Goal: Task Accomplishment & Management: Use online tool/utility

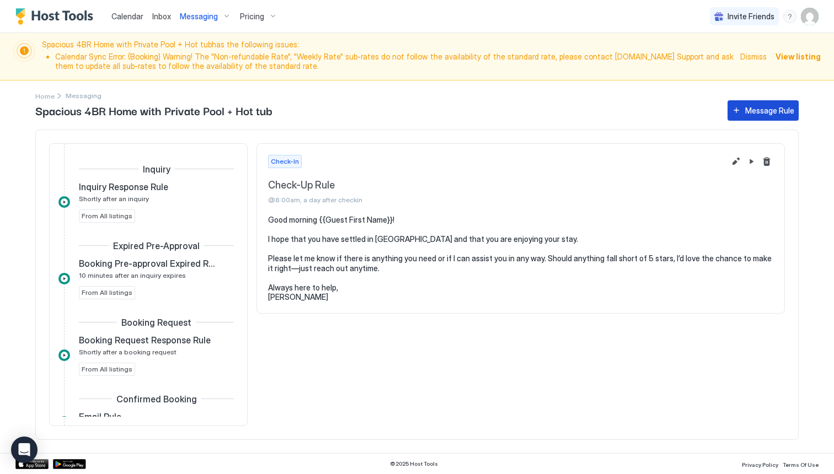
click at [747, 112] on div "Message Rule" at bounding box center [769, 111] width 49 height 12
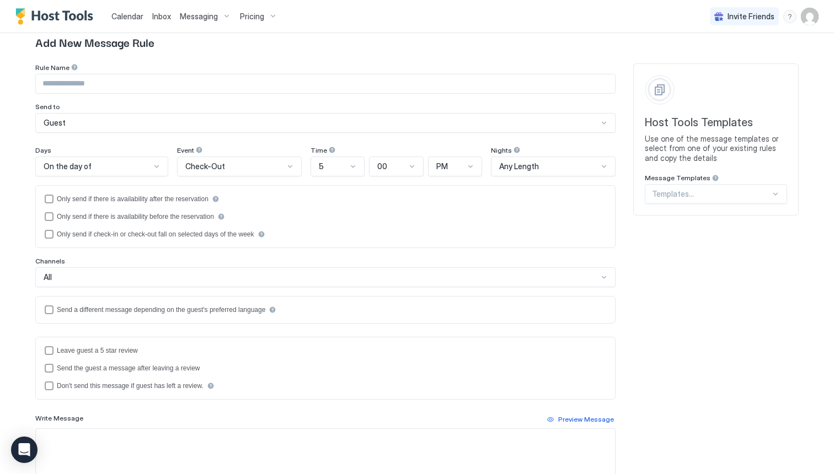
scroll to position [78, 0]
click at [278, 168] on div "Check-Out" at bounding box center [234, 165] width 99 height 10
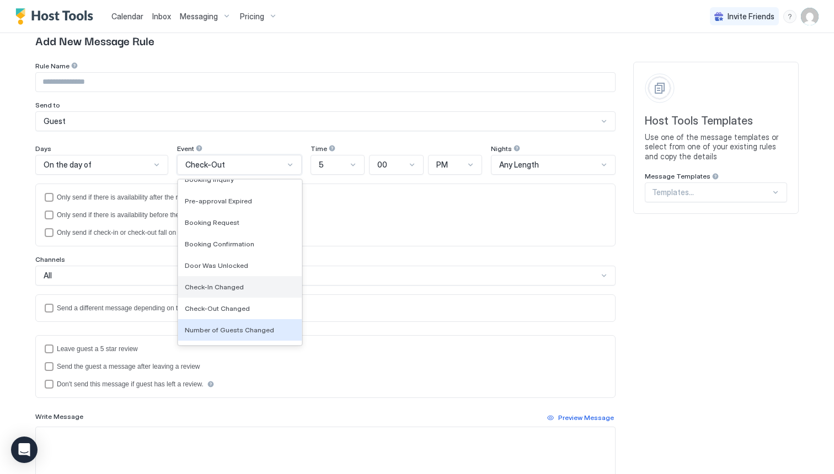
scroll to position [0, 0]
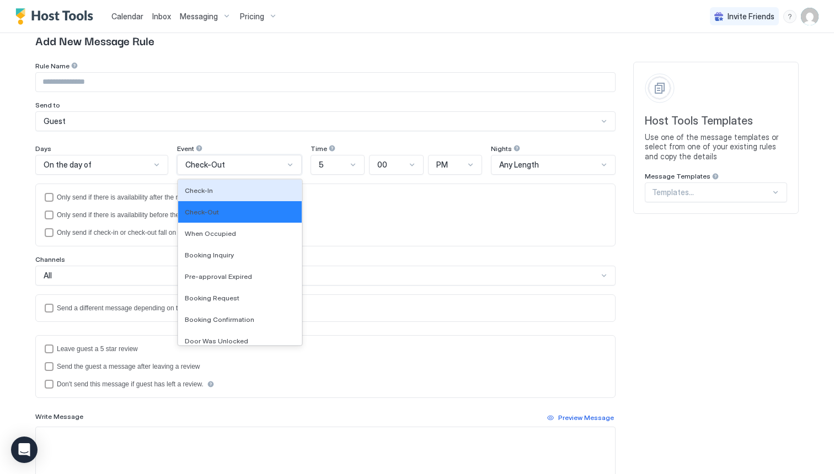
click at [156, 161] on div at bounding box center [156, 165] width 9 height 9
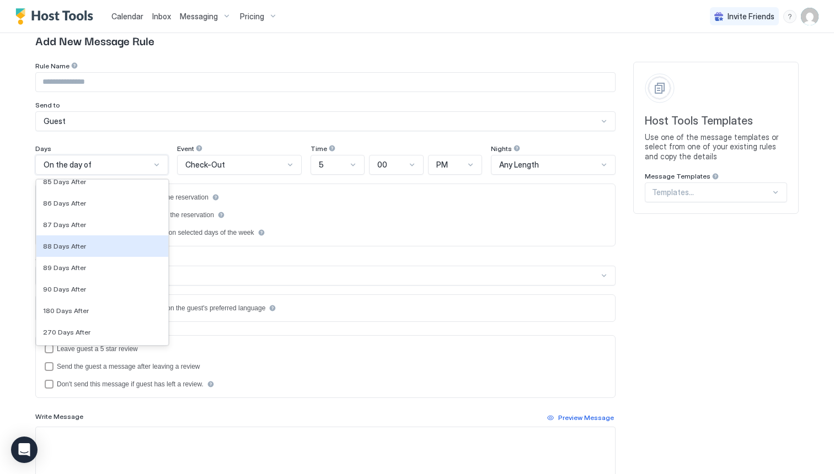
scroll to position [3772, 0]
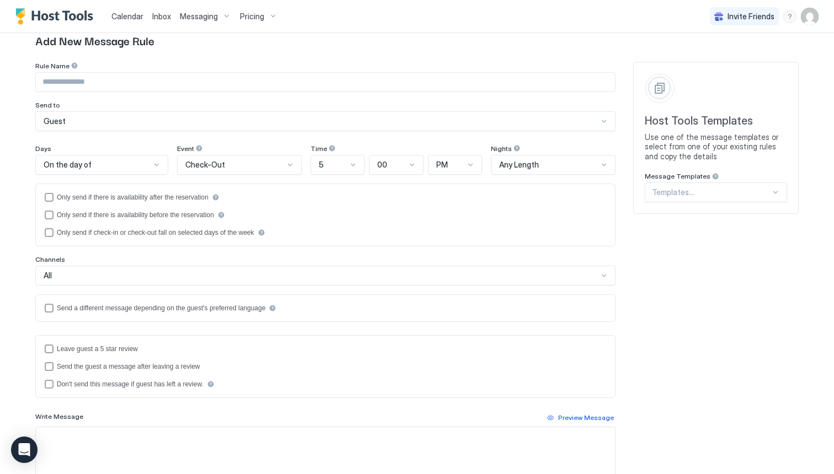
click at [11, 193] on div "Calendar Inbox Messaging Pricing Invite Friends DK Spacious 4BR Home with Priva…" at bounding box center [417, 237] width 834 height 474
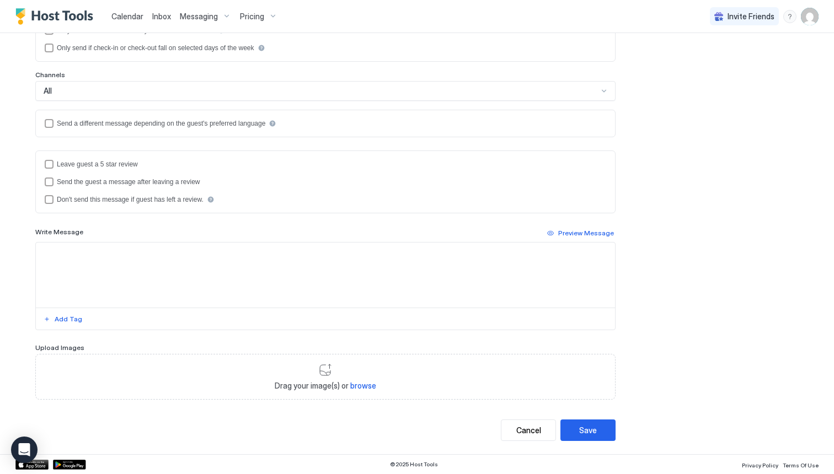
scroll to position [0, 0]
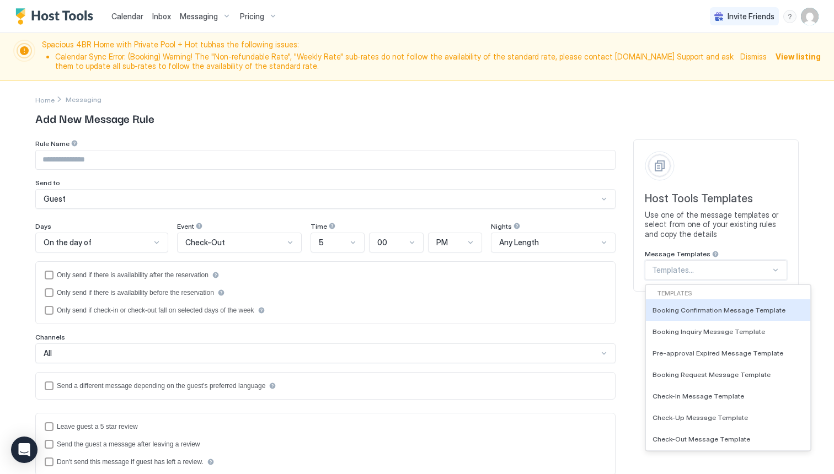
click at [658, 269] on div at bounding box center [711, 270] width 119 height 10
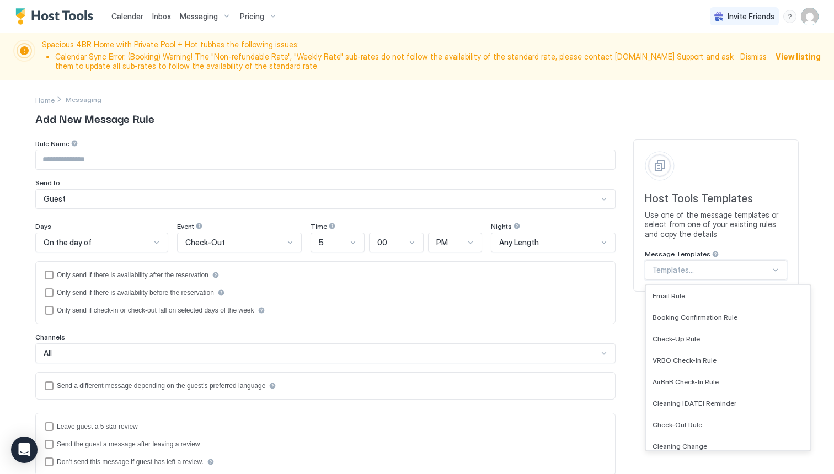
scroll to position [702, 0]
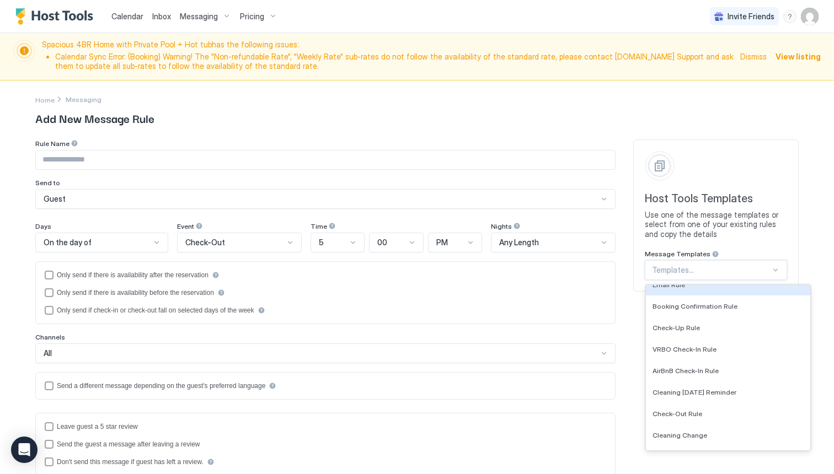
click at [803, 160] on div "Home Messaging Add New Message Rule Rule Name Send to Guest Days On the day of …" at bounding box center [417, 399] width 794 height 637
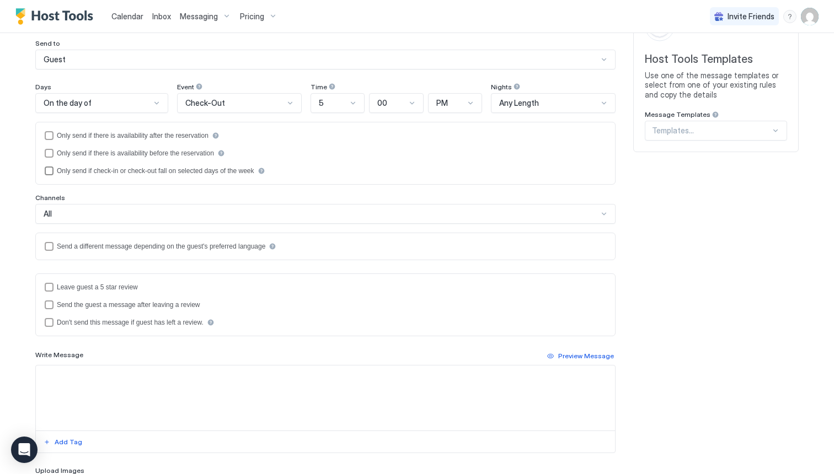
scroll to position [263, 0]
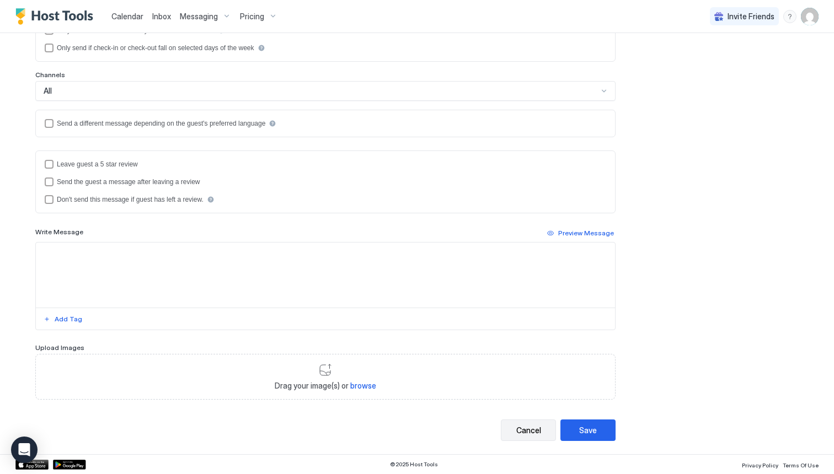
click at [529, 428] on div "Cancel" at bounding box center [528, 431] width 25 height 12
